Goal: Information Seeking & Learning: Learn about a topic

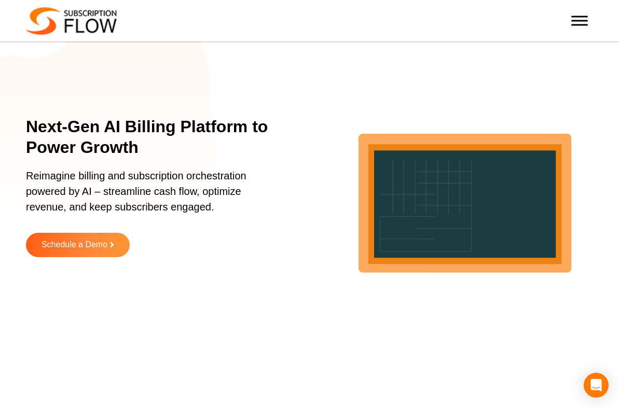
click at [578, 16] on span "Toggle Menu" at bounding box center [579, 17] width 17 height 2
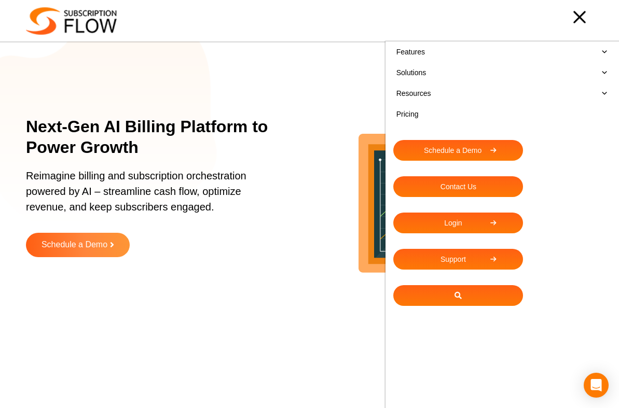
click at [410, 113] on link "Pricing" at bounding box center [502, 114] width 218 height 21
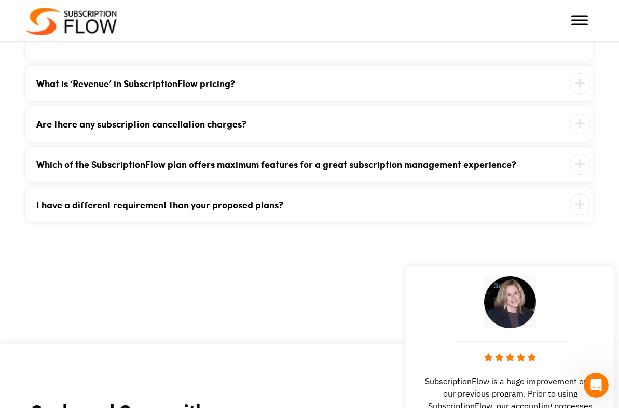
scroll to position [1162, 0]
